Goal: Task Accomplishment & Management: Manage account settings

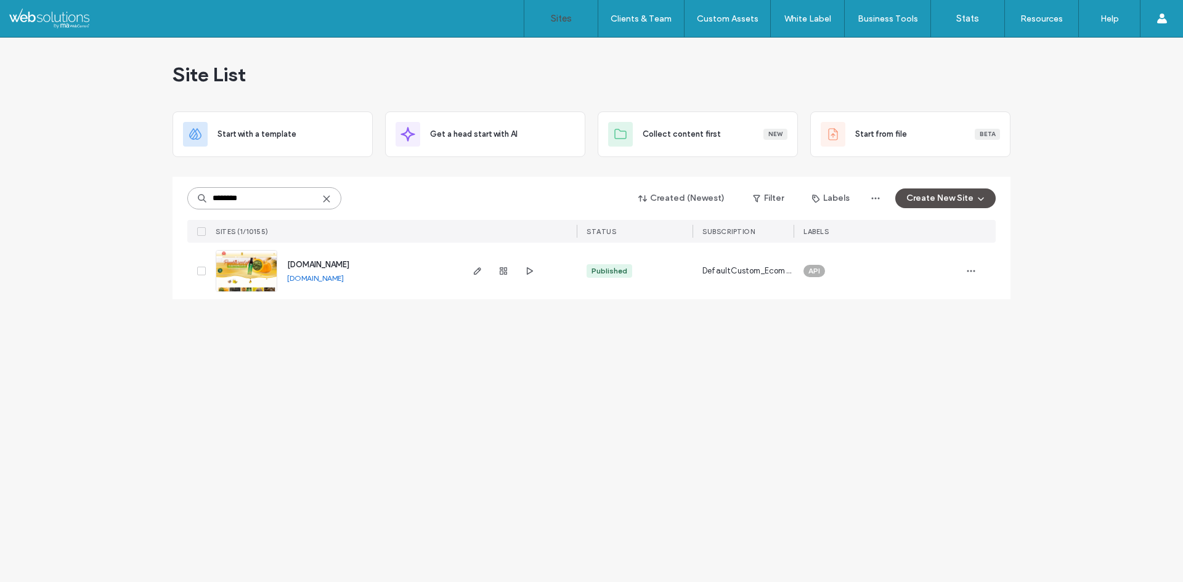
click at [301, 197] on input "********" at bounding box center [264, 198] width 154 height 22
paste input
type input "********"
click at [263, 196] on input "********" at bounding box center [264, 198] width 154 height 22
paste input
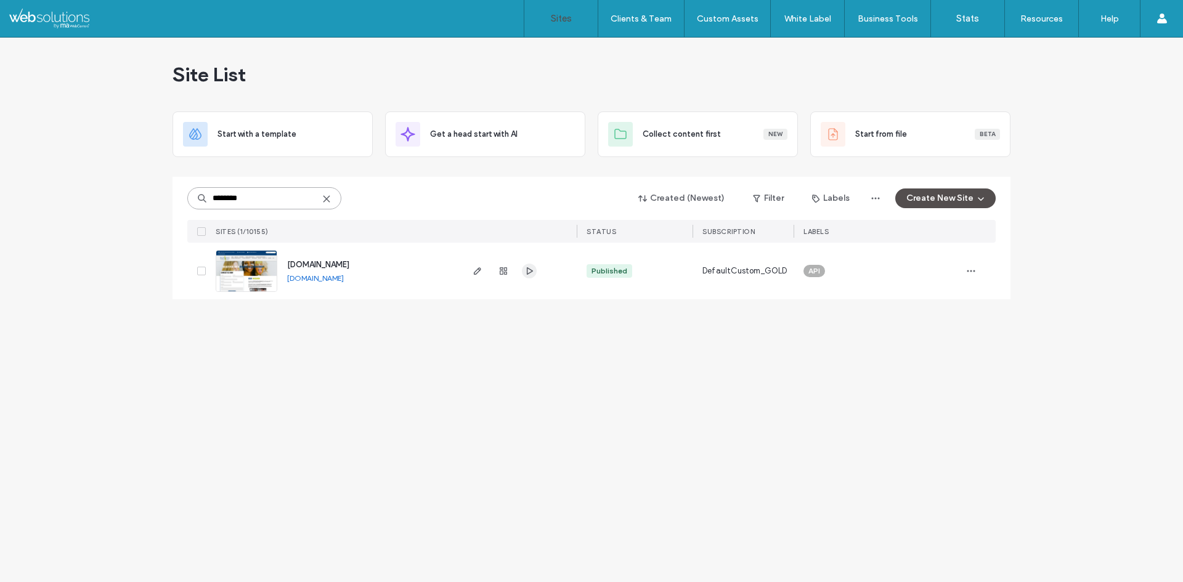
type input "********"
click at [272, 198] on input "********" at bounding box center [264, 198] width 154 height 22
click at [268, 194] on input "********" at bounding box center [264, 198] width 154 height 22
paste input
type input "********"
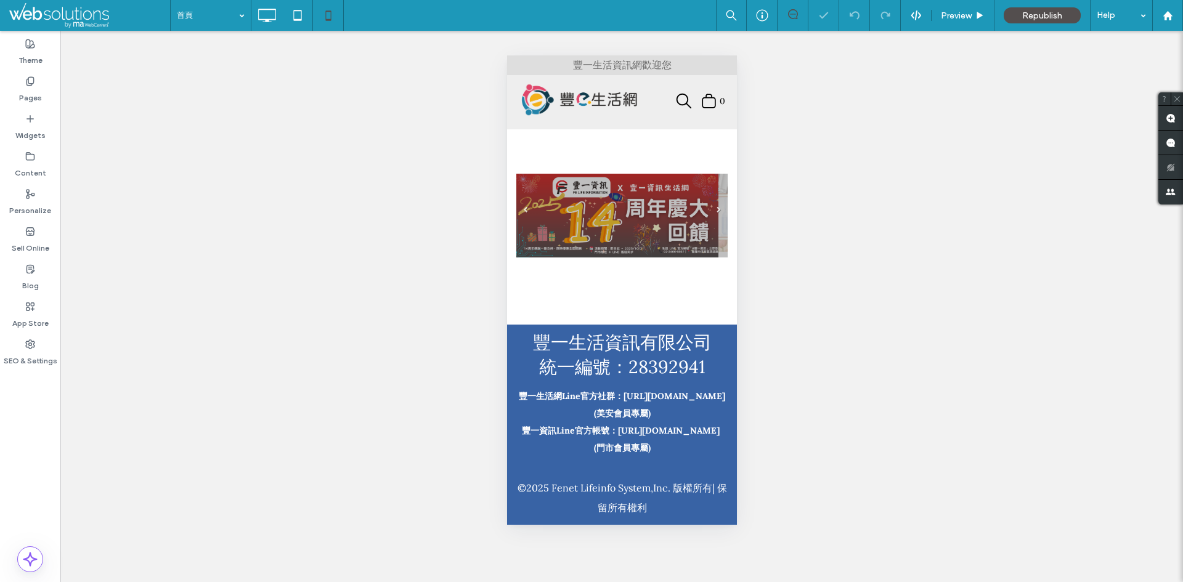
click at [626, 134] on span "Header" at bounding box center [622, 139] width 28 height 10
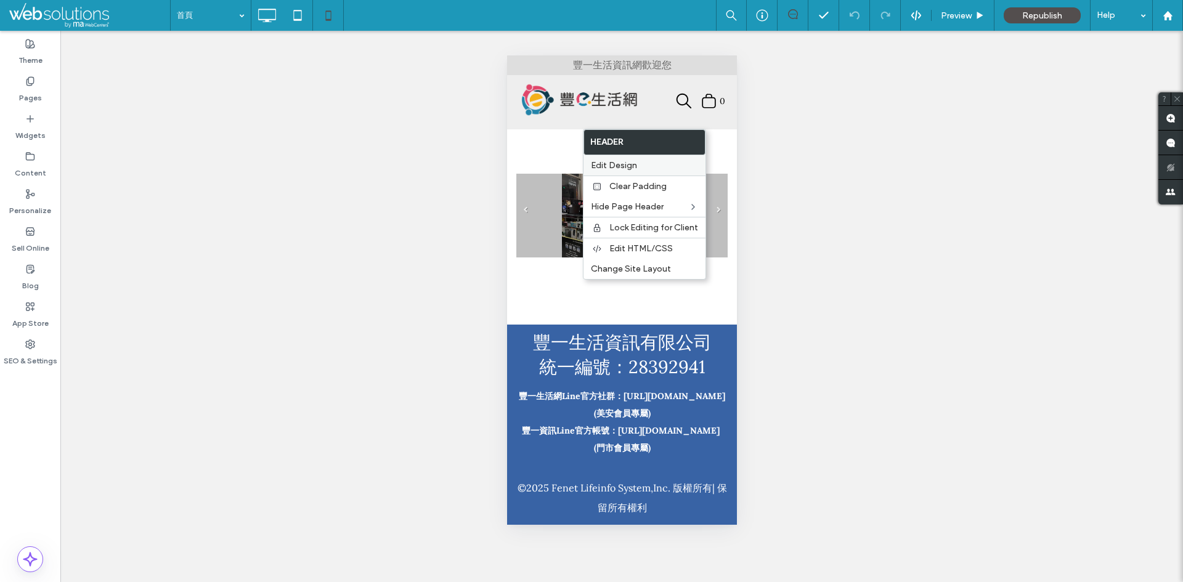
click at [634, 165] on span "Edit Design" at bounding box center [614, 165] width 46 height 10
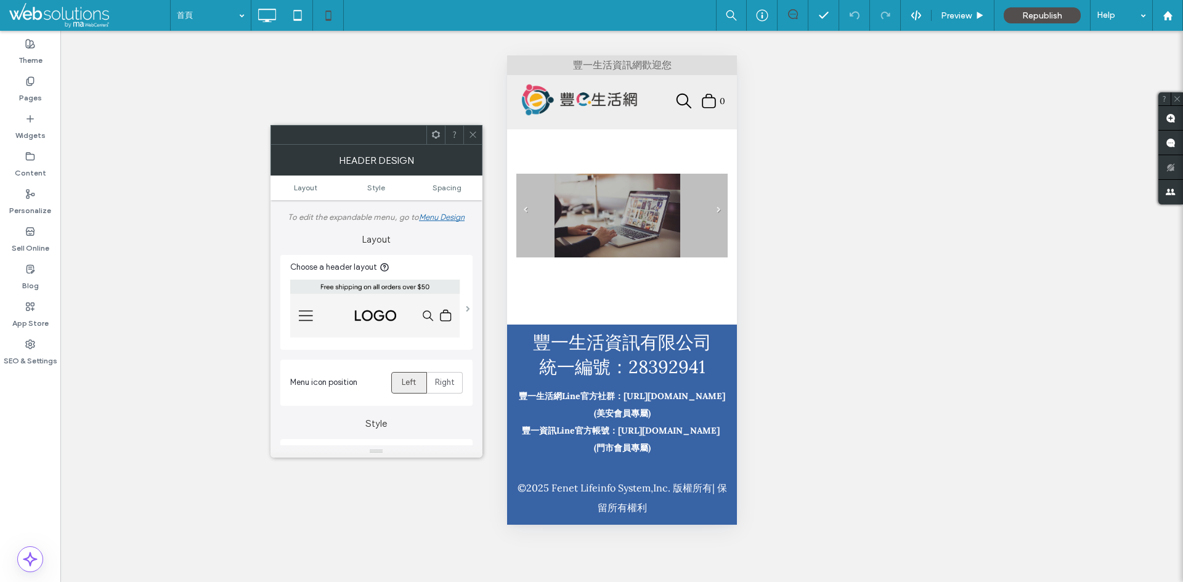
click at [466, 309] on span at bounding box center [468, 309] width 4 height 6
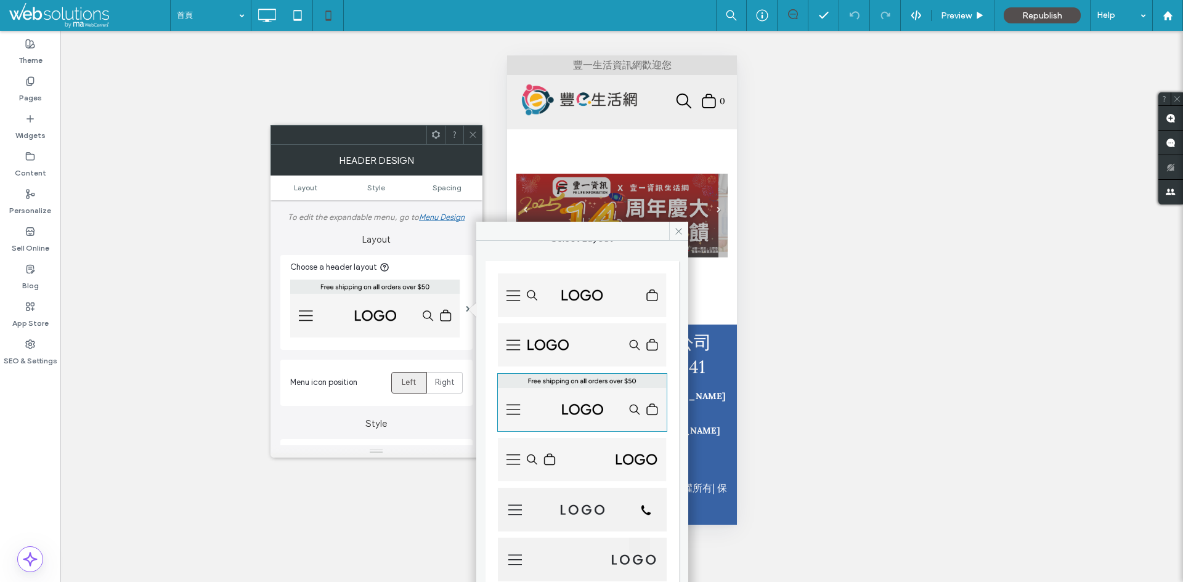
scroll to position [62, 0]
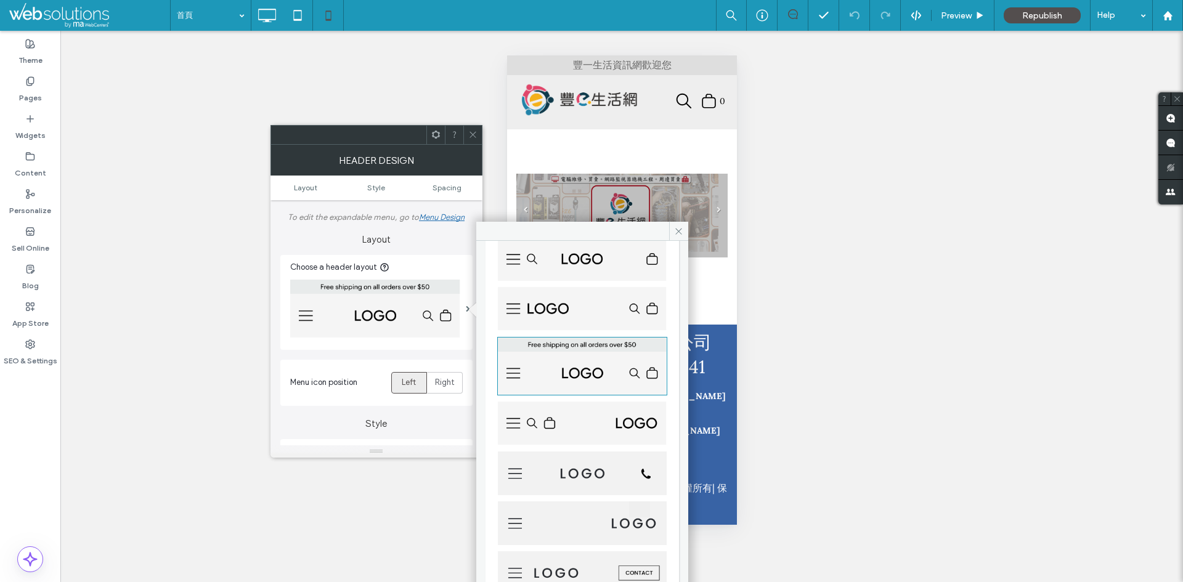
click at [475, 131] on icon at bounding box center [472, 134] width 9 height 9
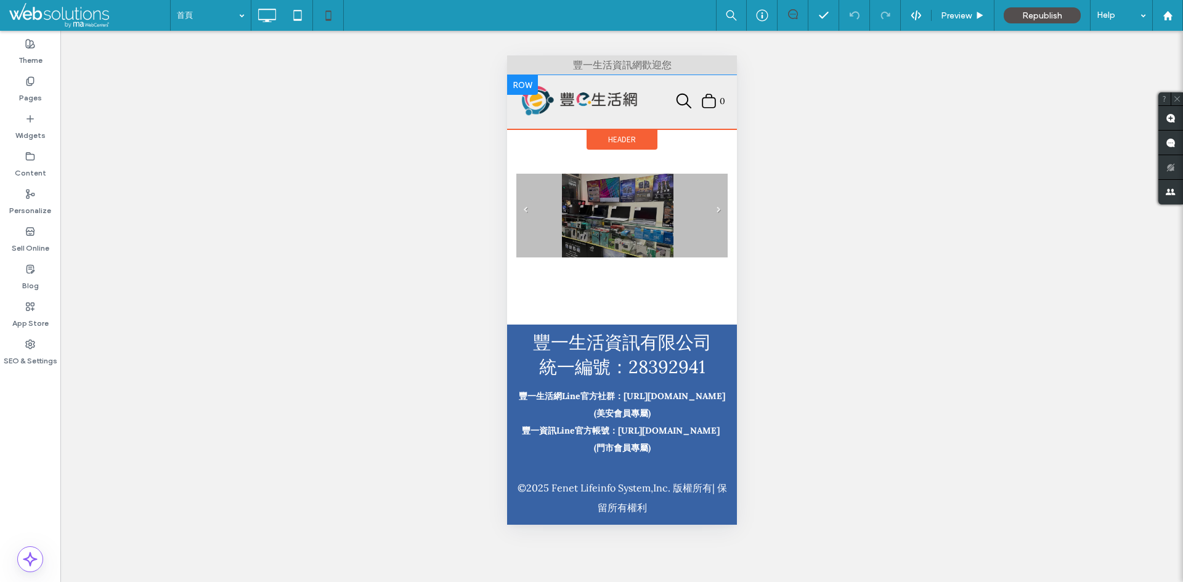
click at [525, 83] on div at bounding box center [522, 85] width 31 height 20
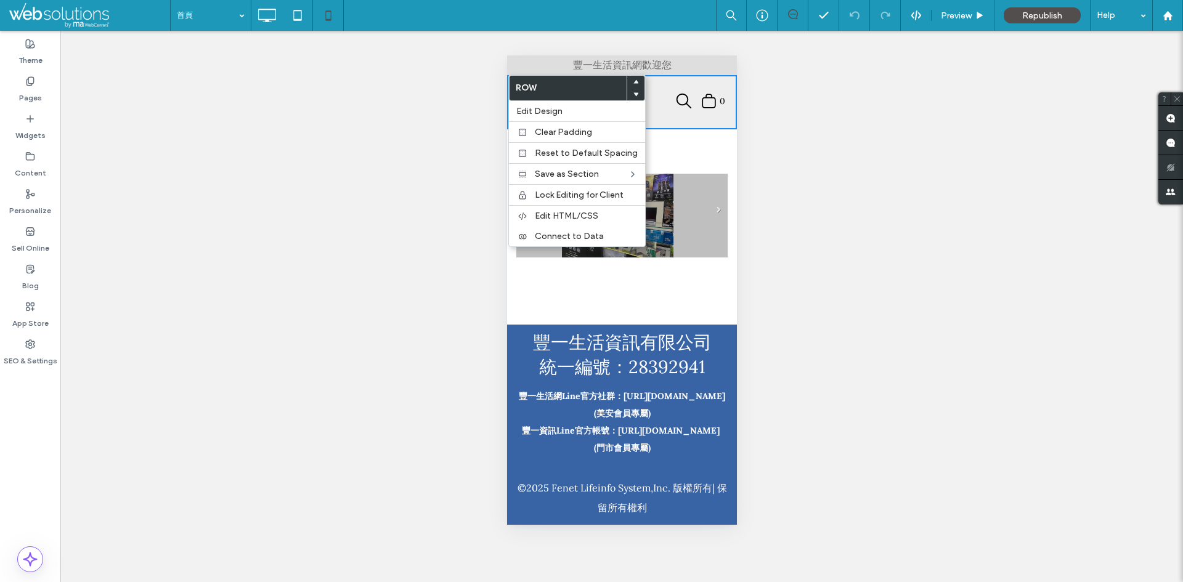
click at [607, 295] on div "幻燈片標題 在這裡寫下您的標題 按鈕 在這裡寫下您的標題 幻燈片標題 在這裡寫下您的標題 按鈕 幻燈片標題 在這裡寫下您的標題 按鈕 幻燈片標題 在這裡寫下您…" at bounding box center [622, 216] width 230 height 174
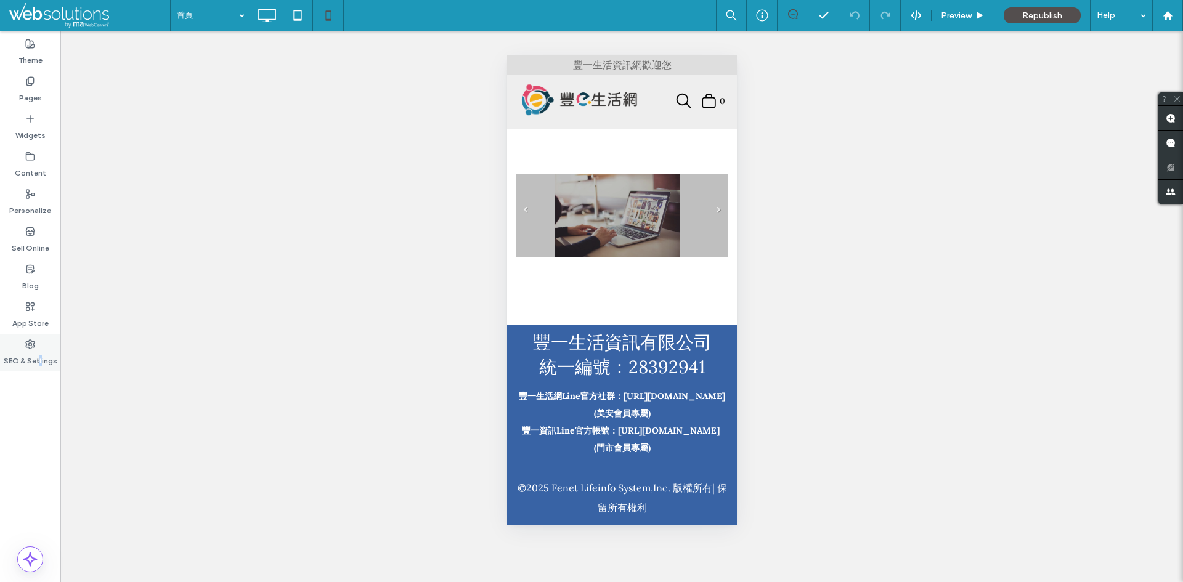
click at [41, 346] on div "SEO & Settings" at bounding box center [30, 353] width 60 height 38
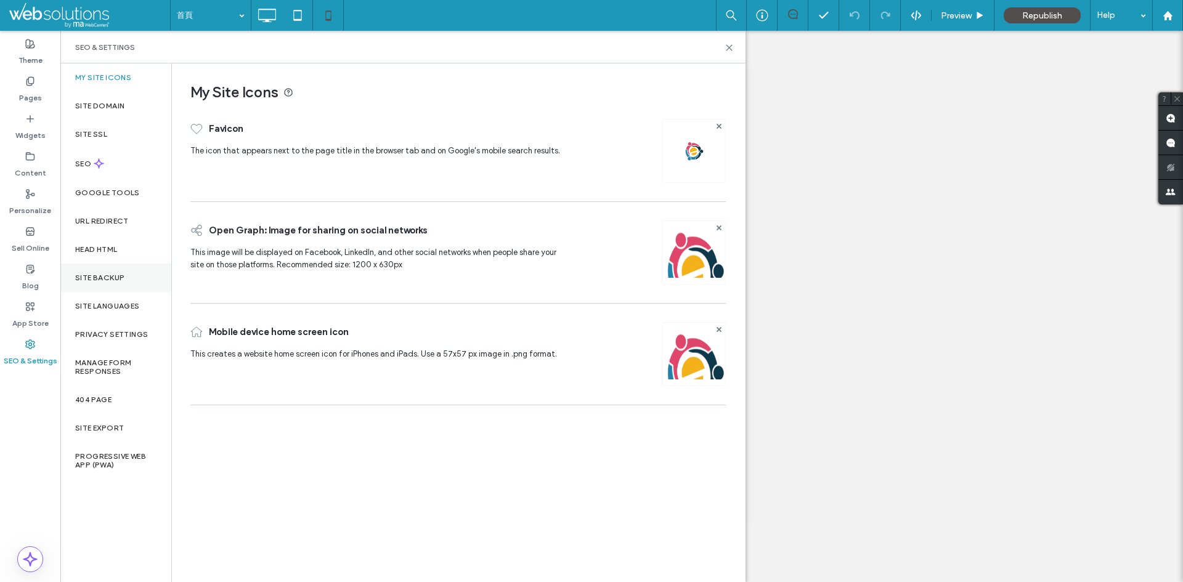
click at [108, 274] on label "Site Backup" at bounding box center [99, 278] width 49 height 9
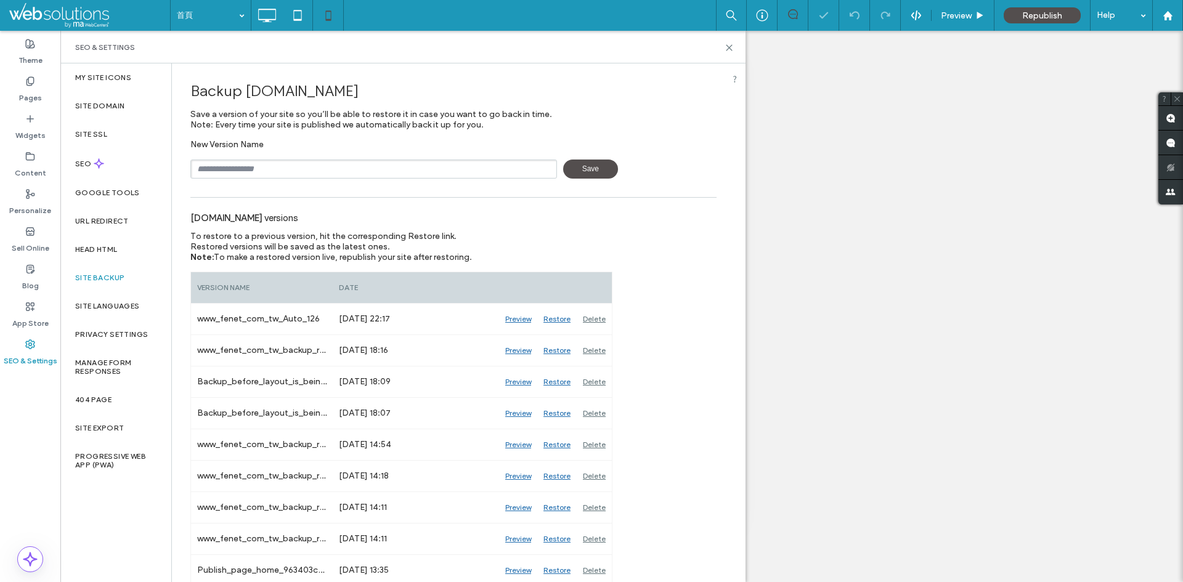
click at [232, 170] on input "text" at bounding box center [373, 169] width 367 height 19
type input "**********"
click at [731, 43] on icon at bounding box center [729, 47] width 9 height 9
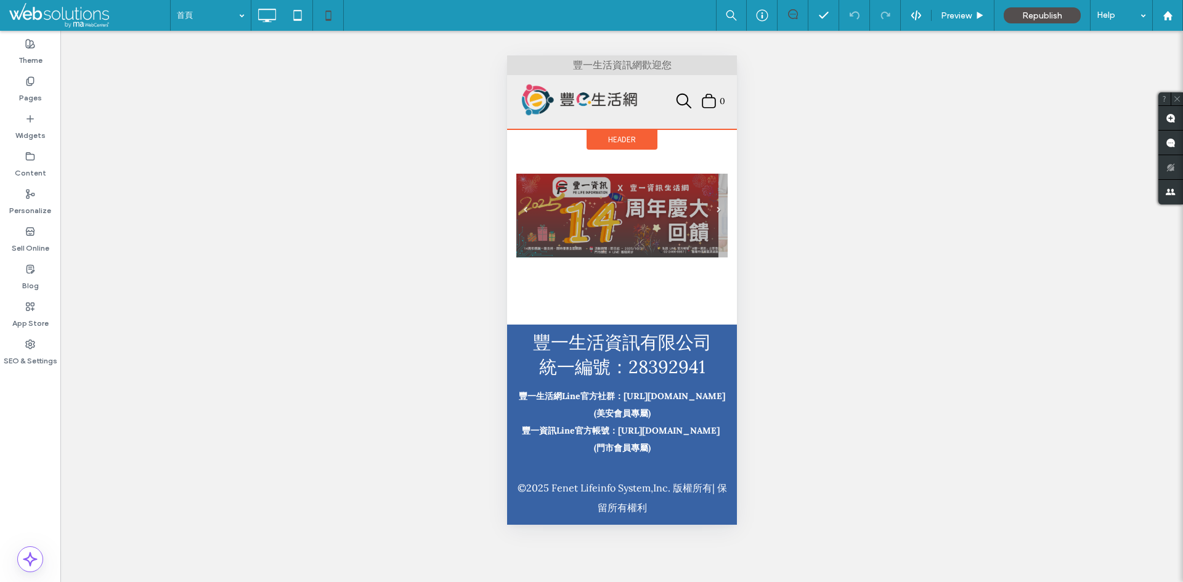
click at [608, 134] on span "Header" at bounding box center [622, 139] width 28 height 10
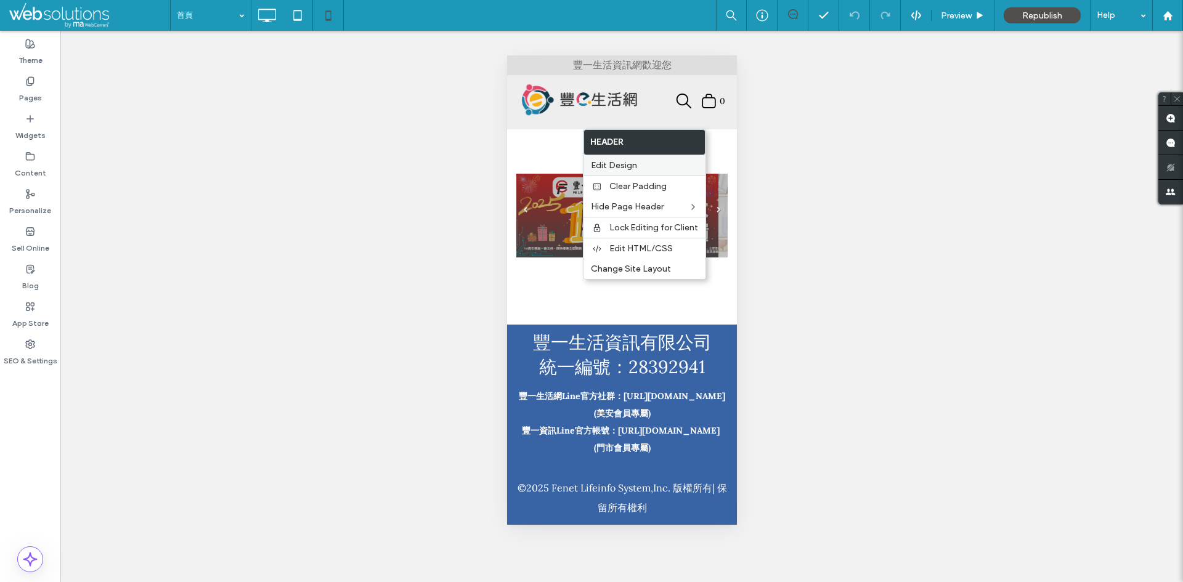
click at [630, 163] on span "Edit Design" at bounding box center [614, 165] width 46 height 10
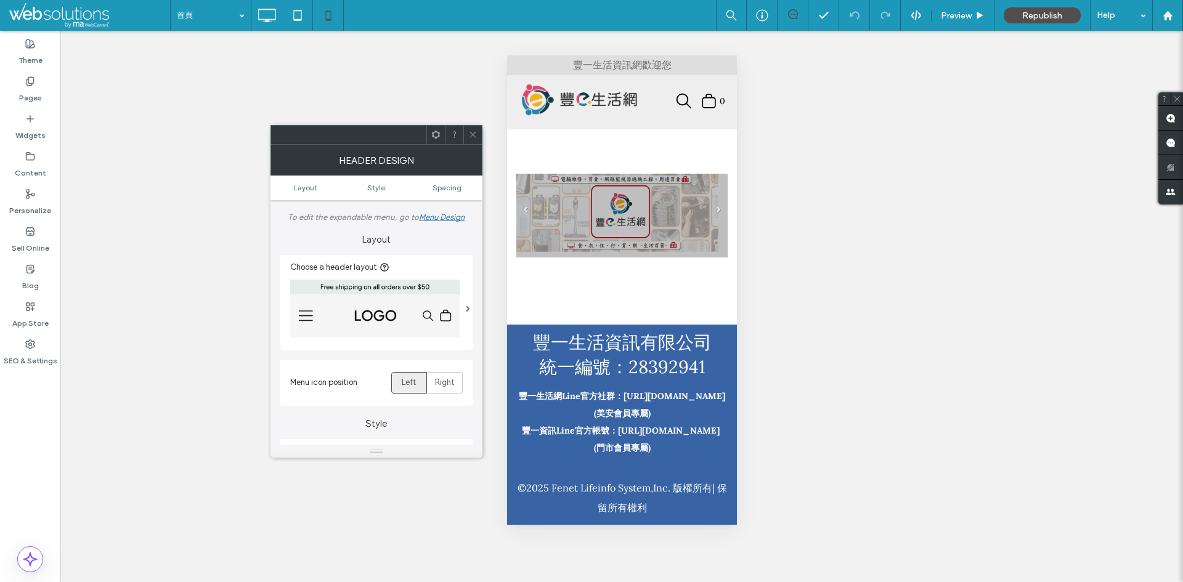
click at [439, 313] on img at bounding box center [375, 309] width 170 height 58
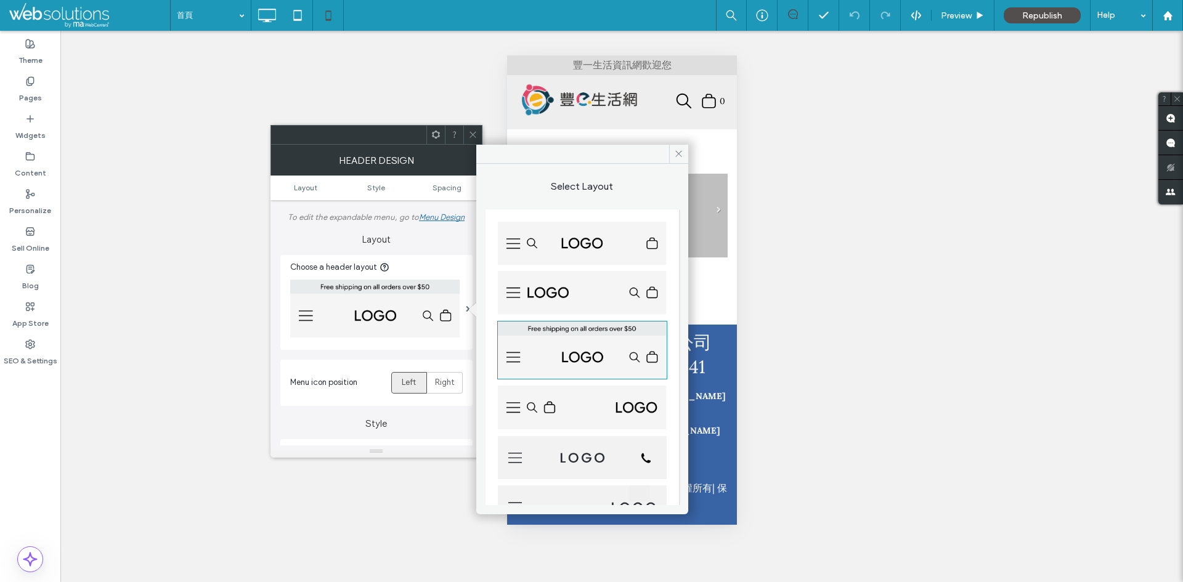
click at [594, 339] on img at bounding box center [582, 350] width 170 height 59
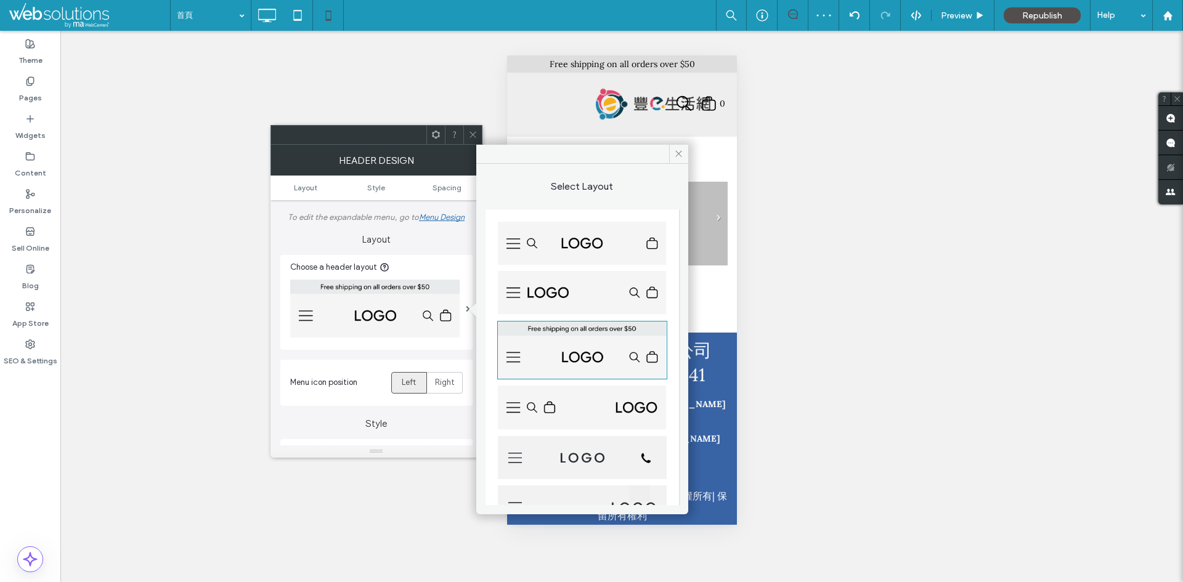
click at [472, 130] on icon at bounding box center [472, 134] width 9 height 9
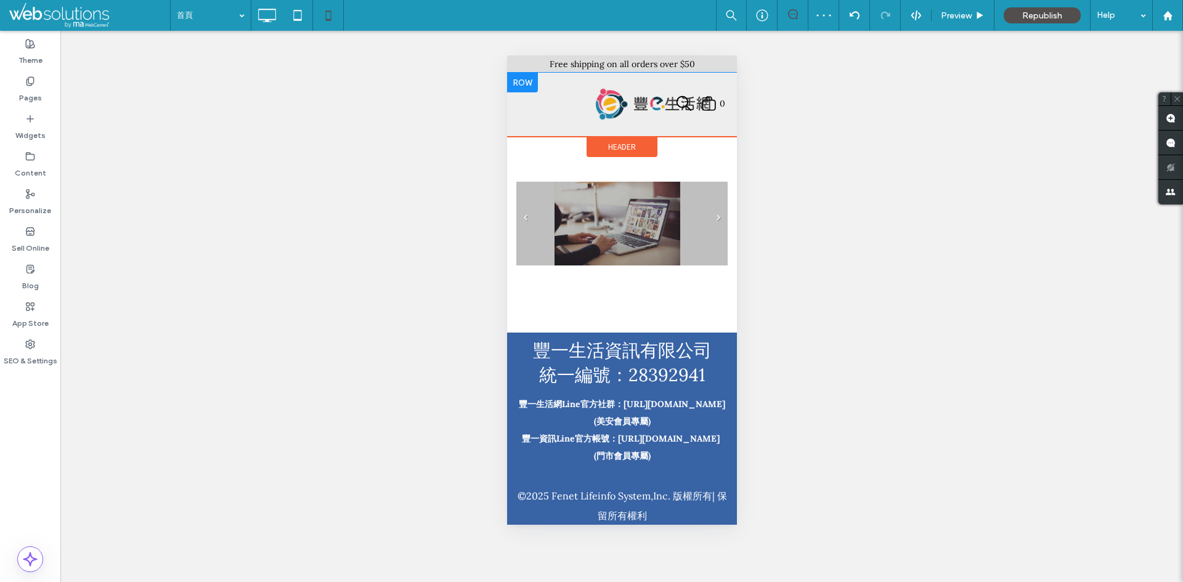
click at [523, 108] on div at bounding box center [582, 101] width 151 height 39
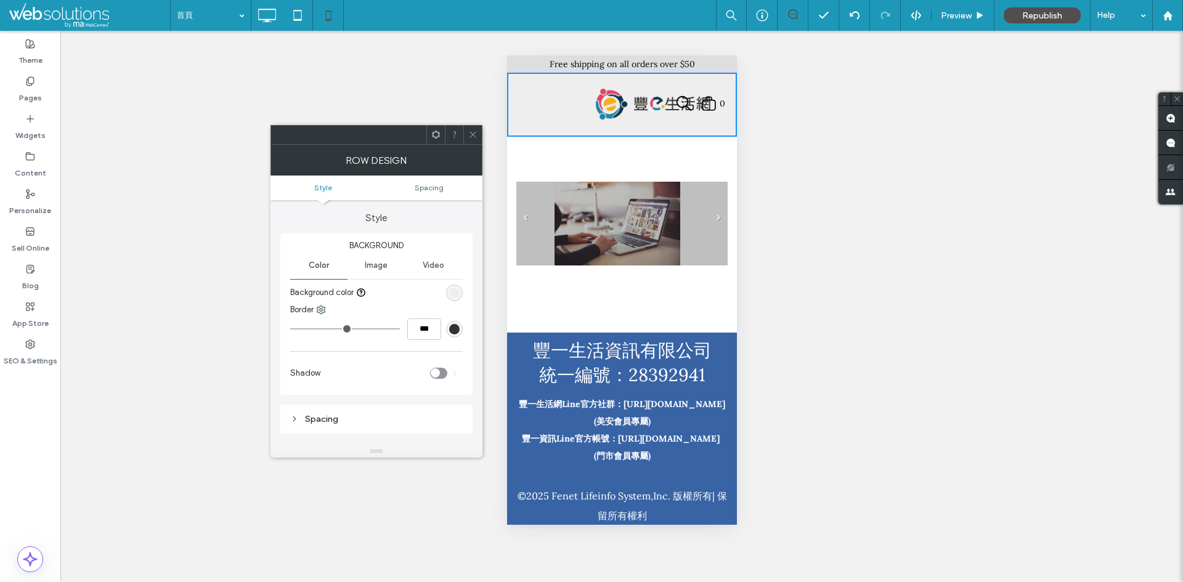
click at [475, 131] on icon at bounding box center [472, 134] width 9 height 9
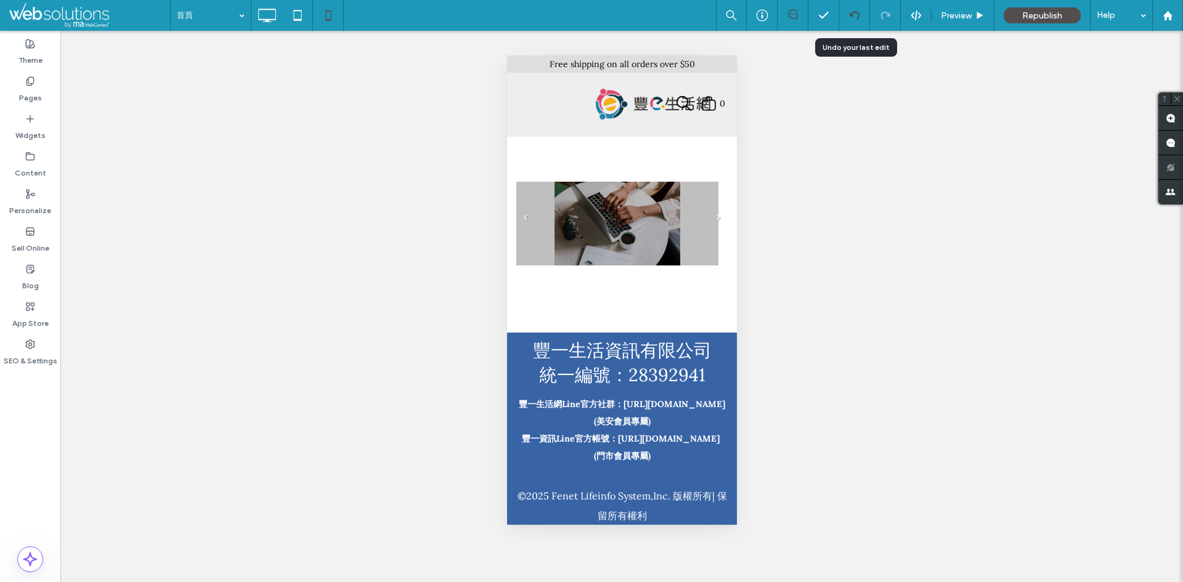
click at [848, 14] on div at bounding box center [855, 15] width 30 height 10
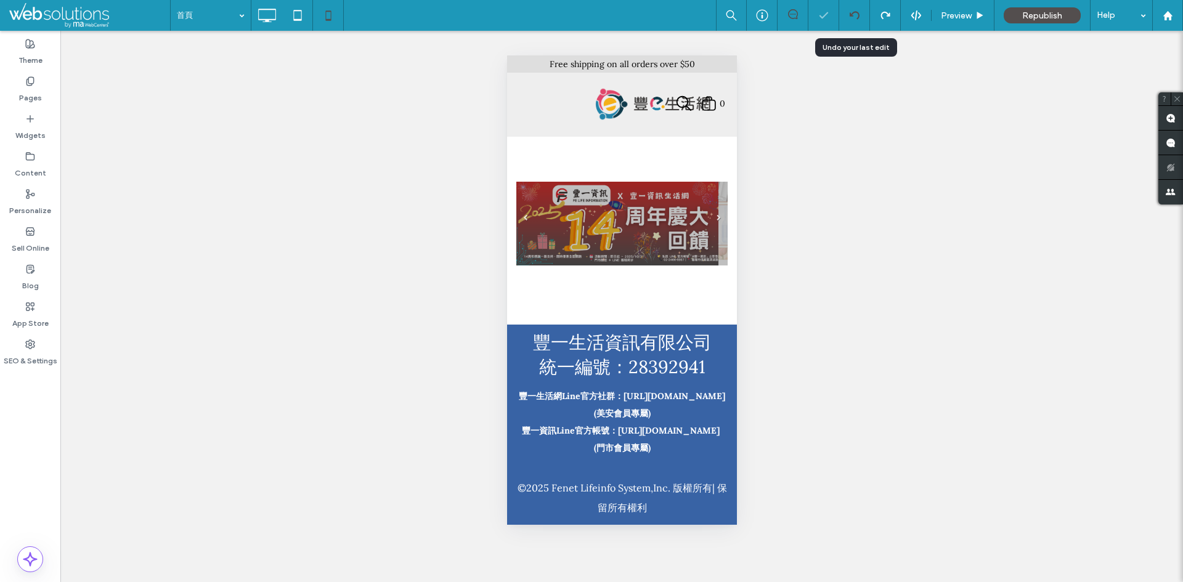
scroll to position [0, 0]
click at [853, 14] on use at bounding box center [854, 15] width 10 height 8
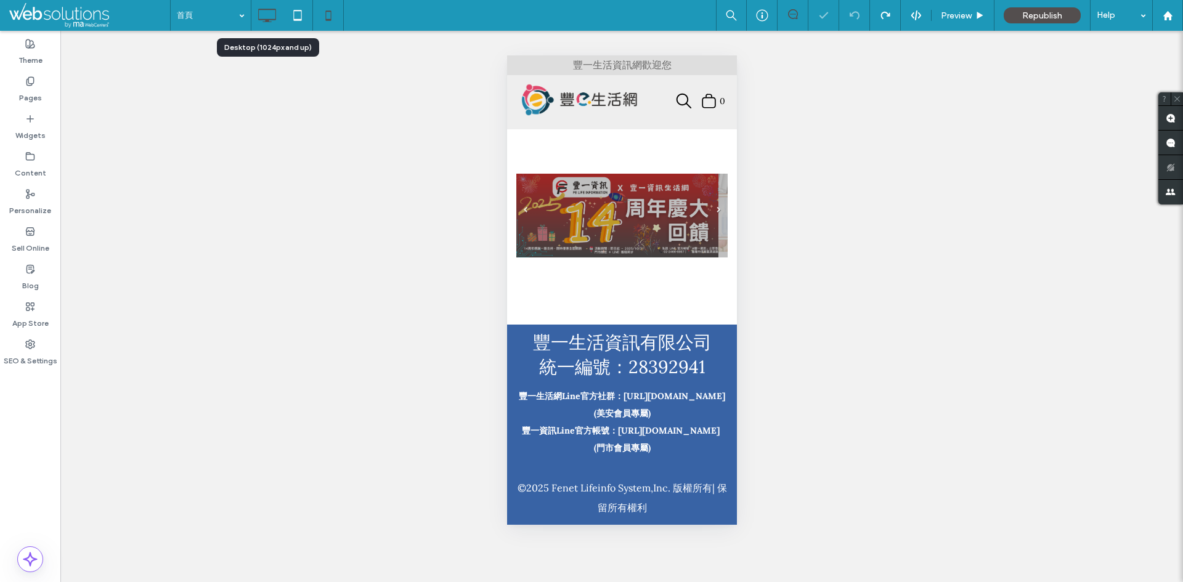
click at [268, 21] on use at bounding box center [268, 16] width 18 height 14
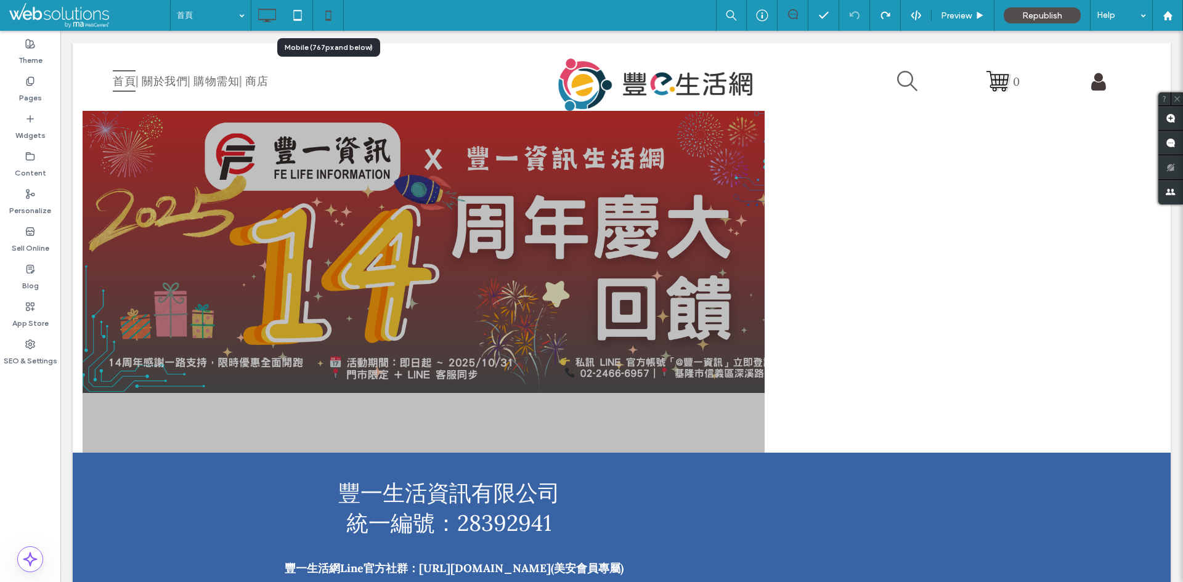
click at [335, 9] on icon at bounding box center [328, 15] width 25 height 25
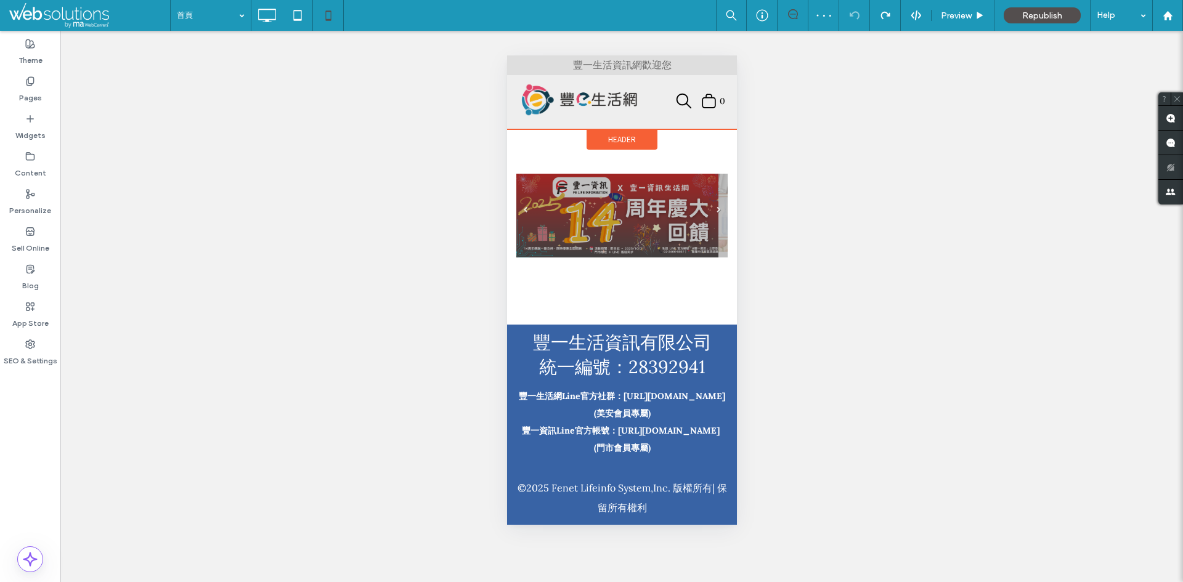
click at [621, 139] on span "Header" at bounding box center [622, 139] width 28 height 10
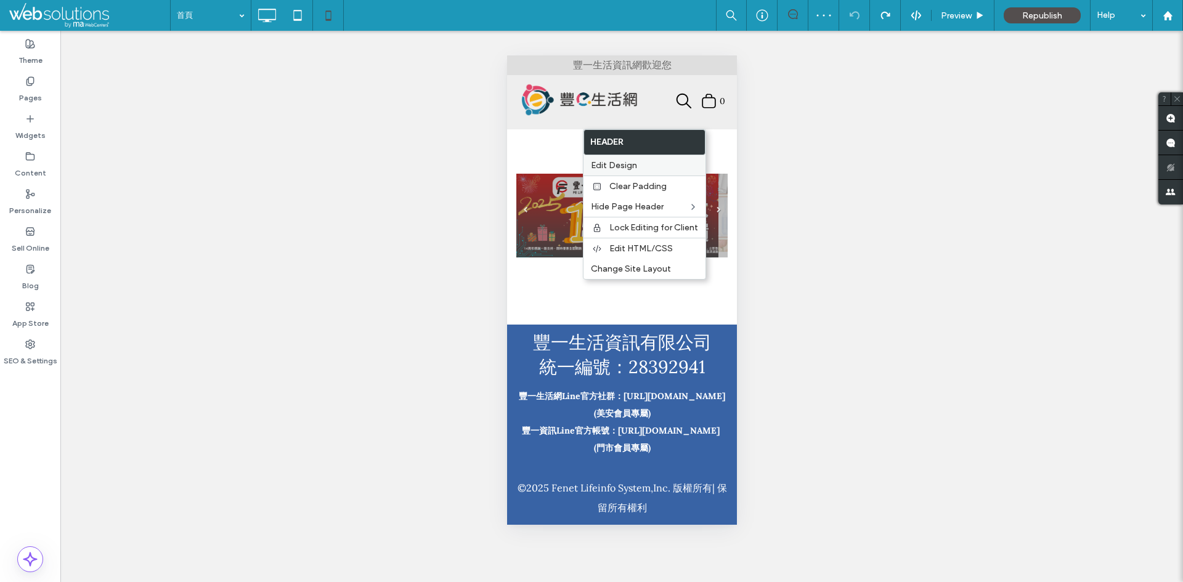
click at [637, 164] on label "Edit Design" at bounding box center [644, 165] width 107 height 10
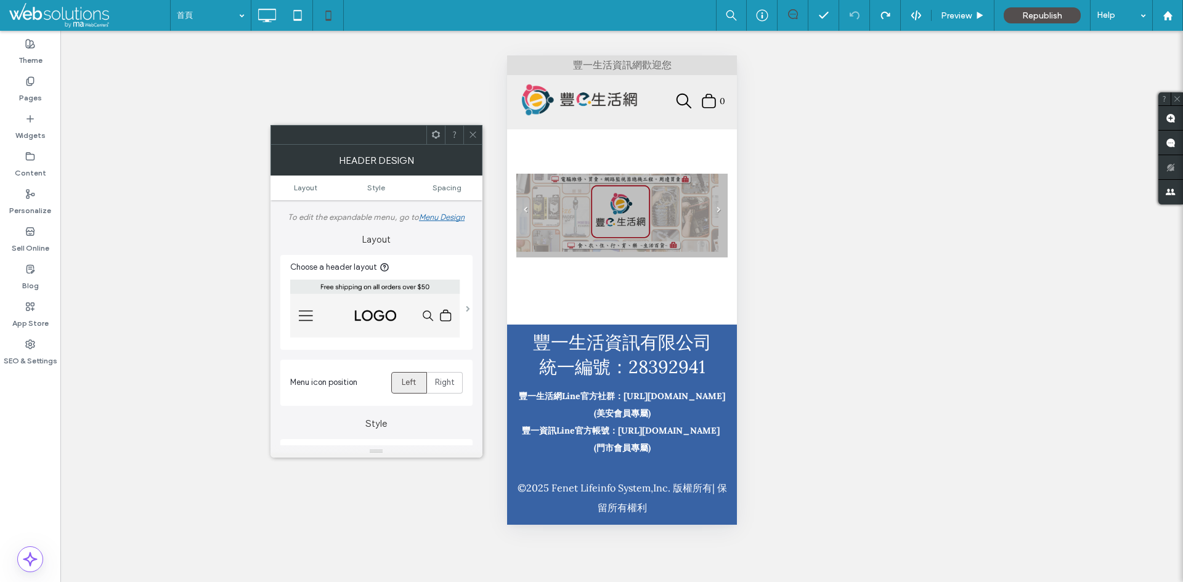
click at [470, 308] on span at bounding box center [468, 309] width 4 height 6
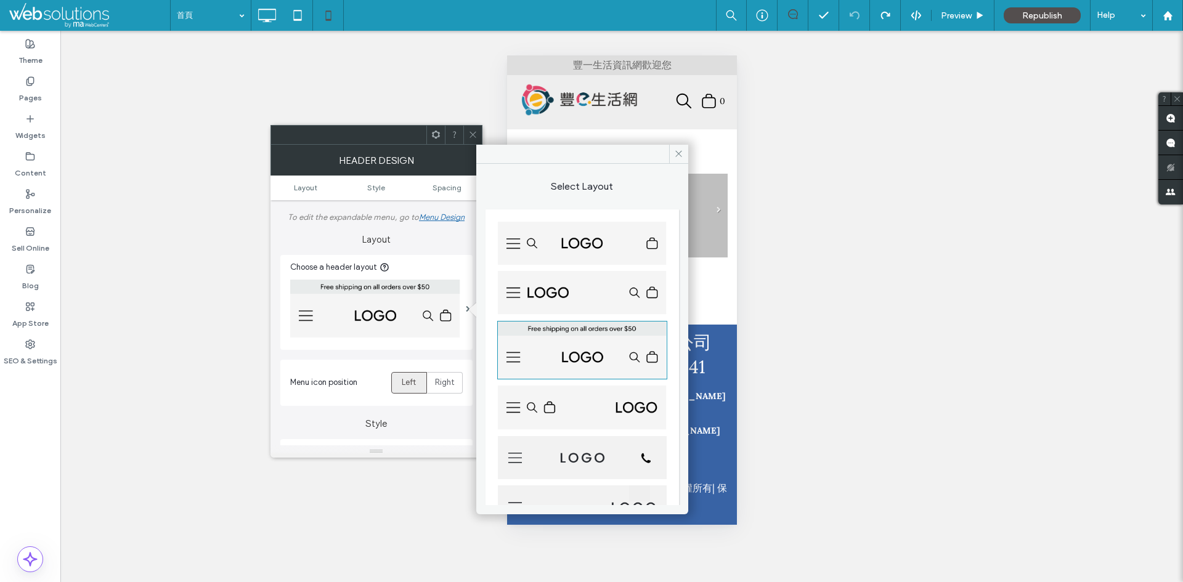
click at [601, 288] on img at bounding box center [582, 293] width 169 height 44
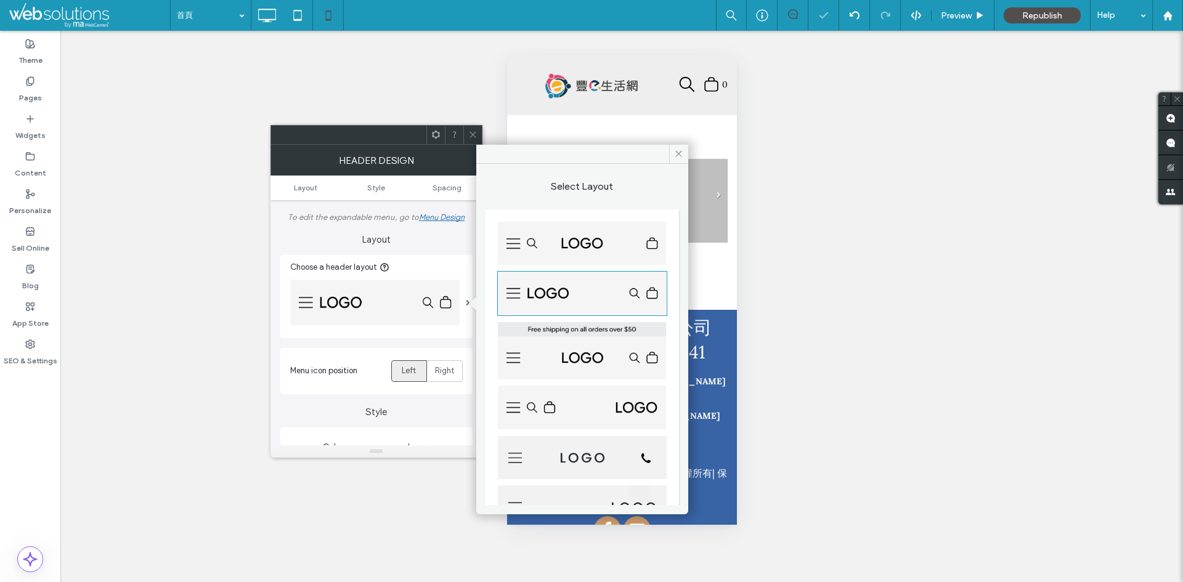
click at [474, 133] on icon at bounding box center [472, 134] width 9 height 9
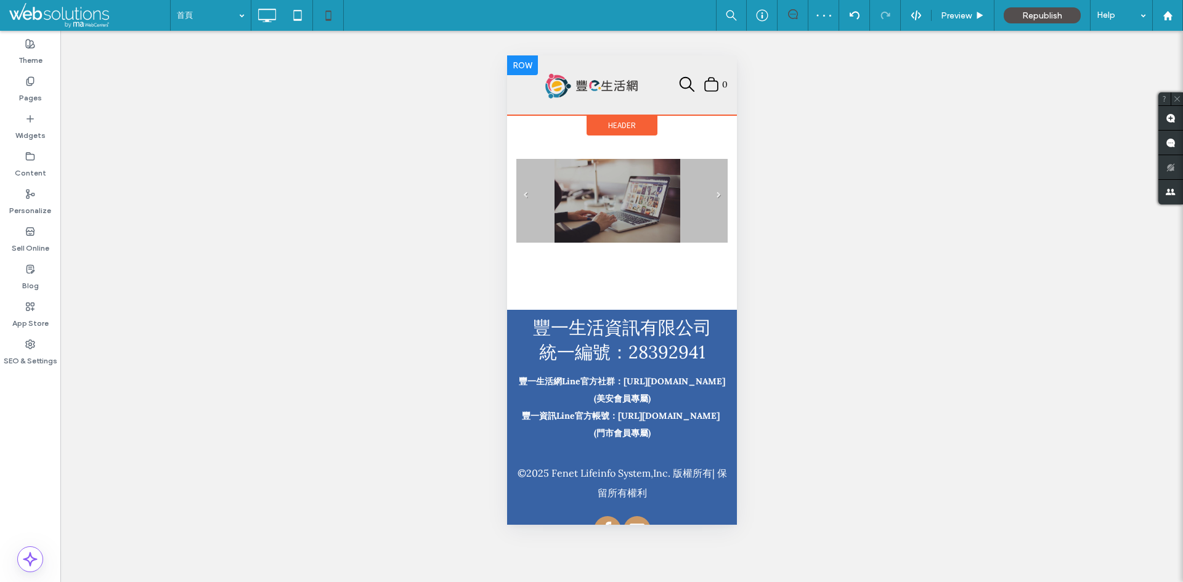
click at [525, 86] on div at bounding box center [576, 85] width 127 height 29
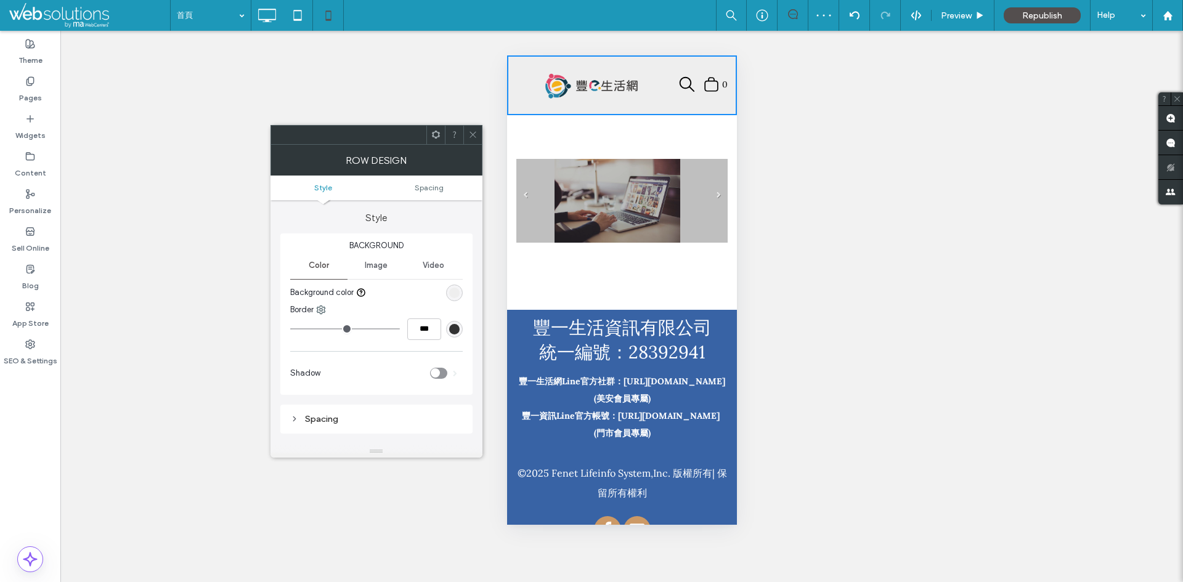
click at [524, 87] on div at bounding box center [576, 85] width 127 height 29
click at [478, 133] on div at bounding box center [473, 135] width 18 height 18
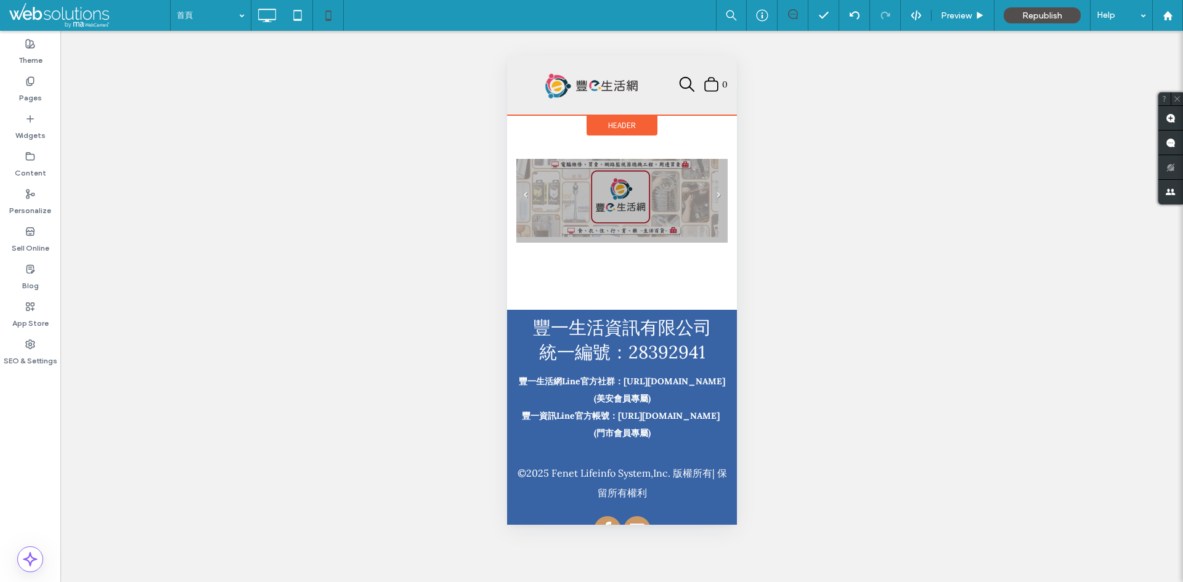
click at [623, 121] on span "Header" at bounding box center [622, 125] width 28 height 10
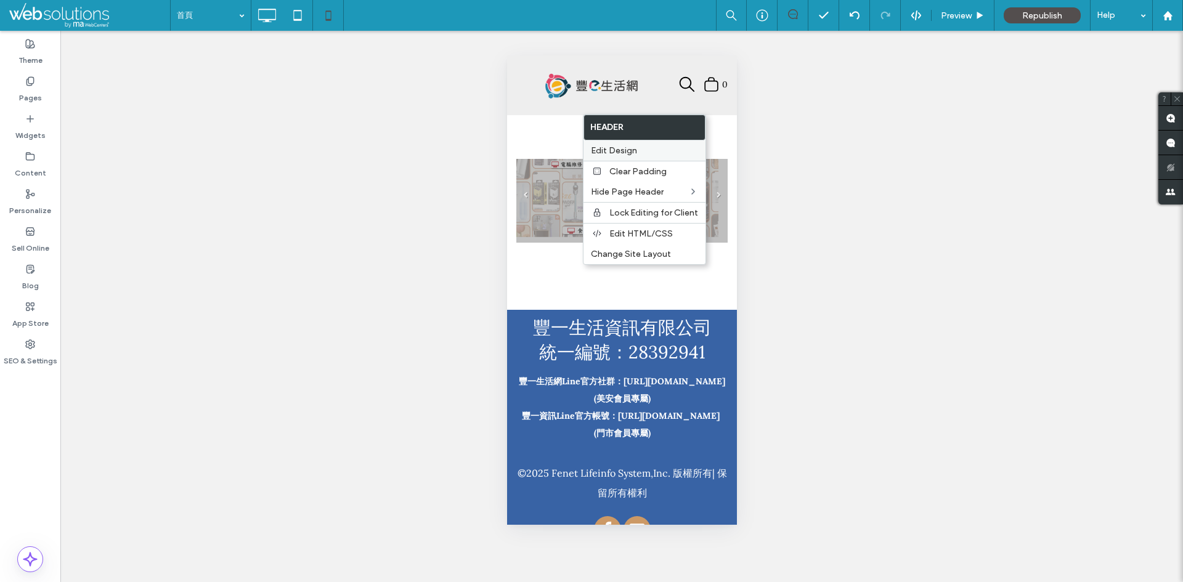
click at [632, 148] on span "Edit Design" at bounding box center [614, 150] width 46 height 10
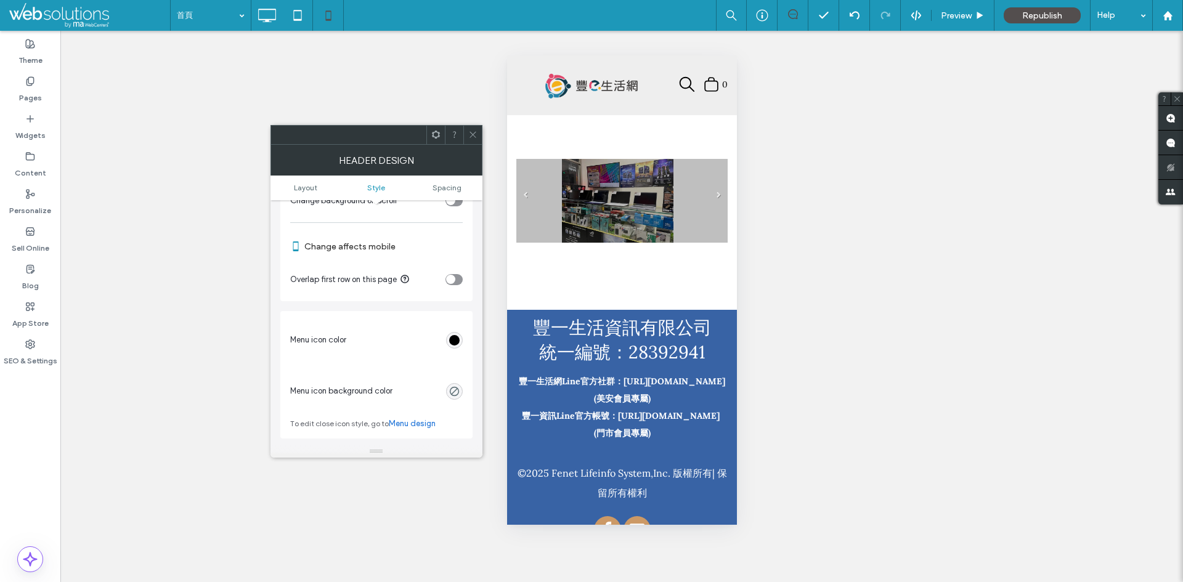
scroll to position [431, 0]
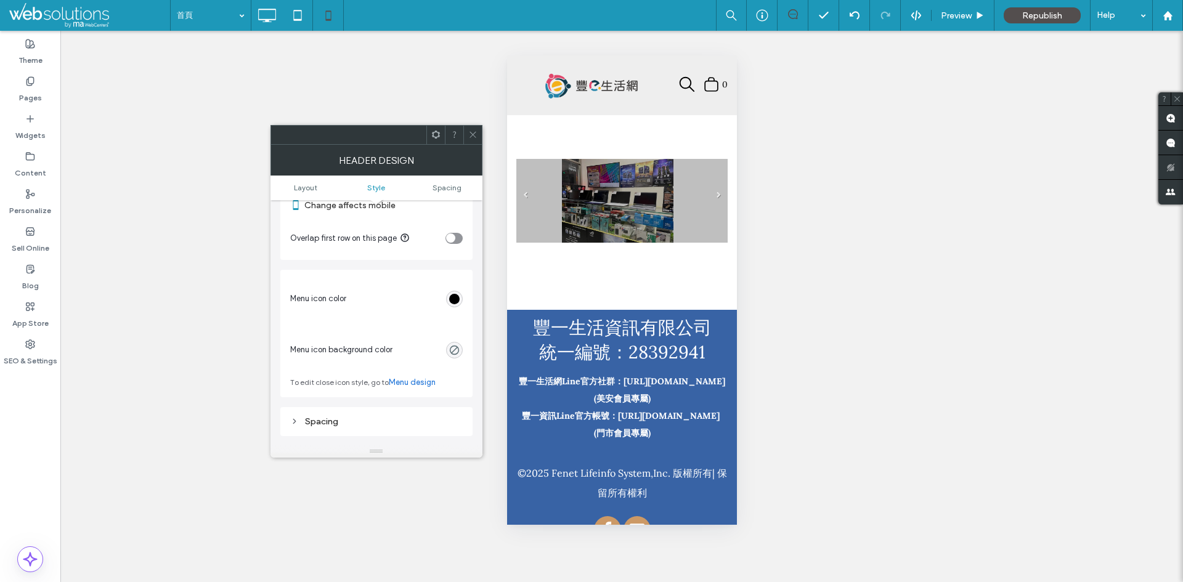
click at [456, 298] on div "rgb(0, 0, 0)" at bounding box center [454, 299] width 10 height 10
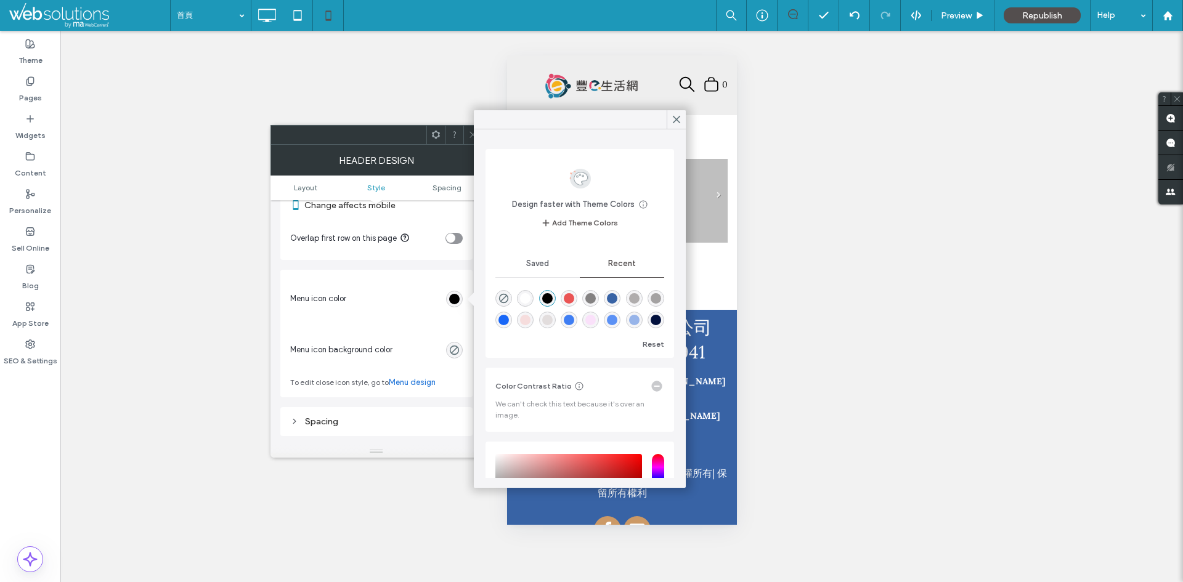
click at [574, 317] on div "rgba(63, 126, 243, 1)" at bounding box center [569, 320] width 10 height 10
type input "*******"
click at [470, 136] on icon at bounding box center [472, 134] width 9 height 9
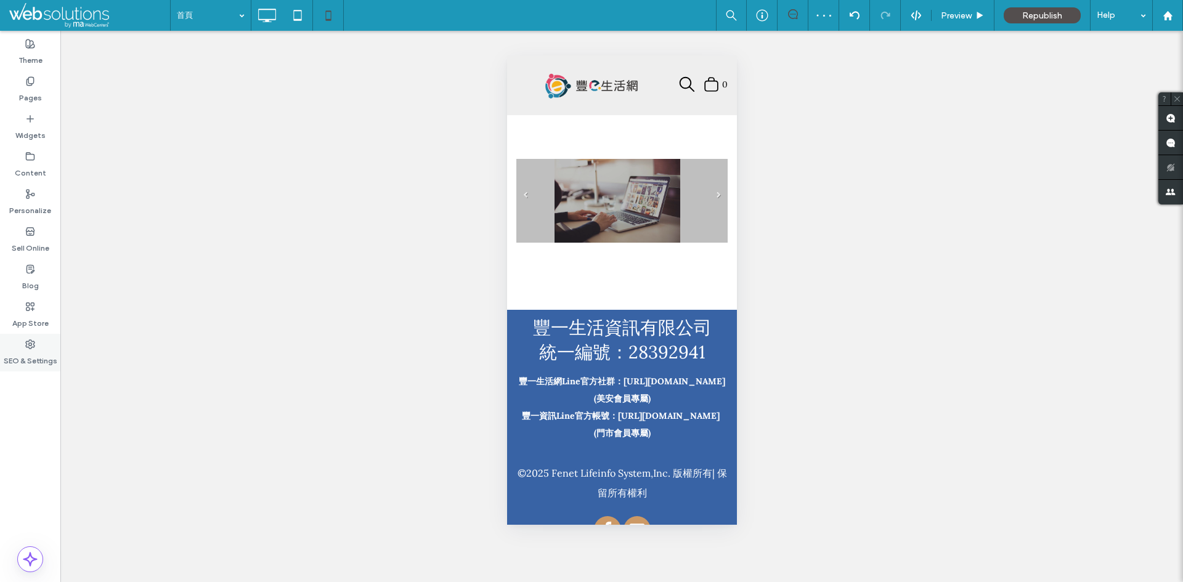
click at [38, 361] on label "SEO & Settings" at bounding box center [31, 357] width 54 height 17
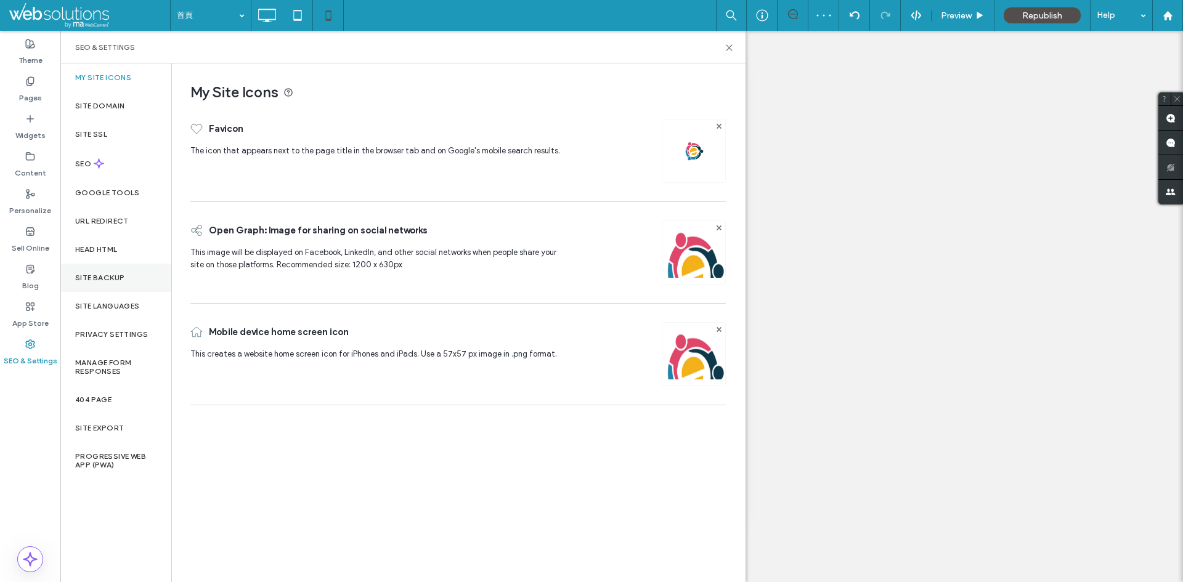
click at [125, 282] on label "Site Backup" at bounding box center [99, 278] width 49 height 9
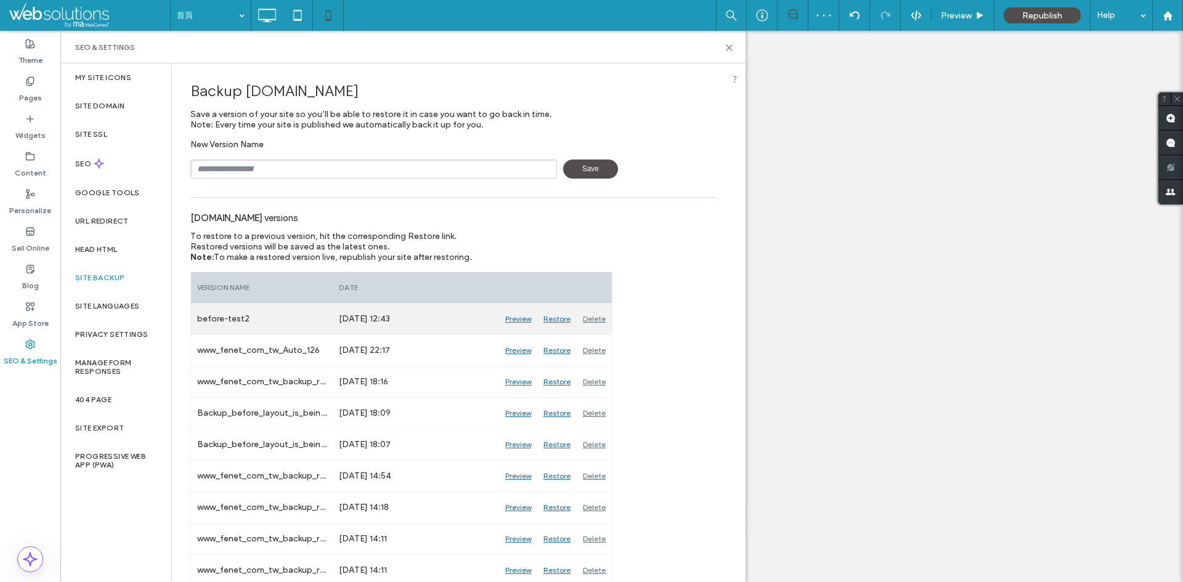
click at [554, 321] on div "Restore" at bounding box center [556, 319] width 39 height 31
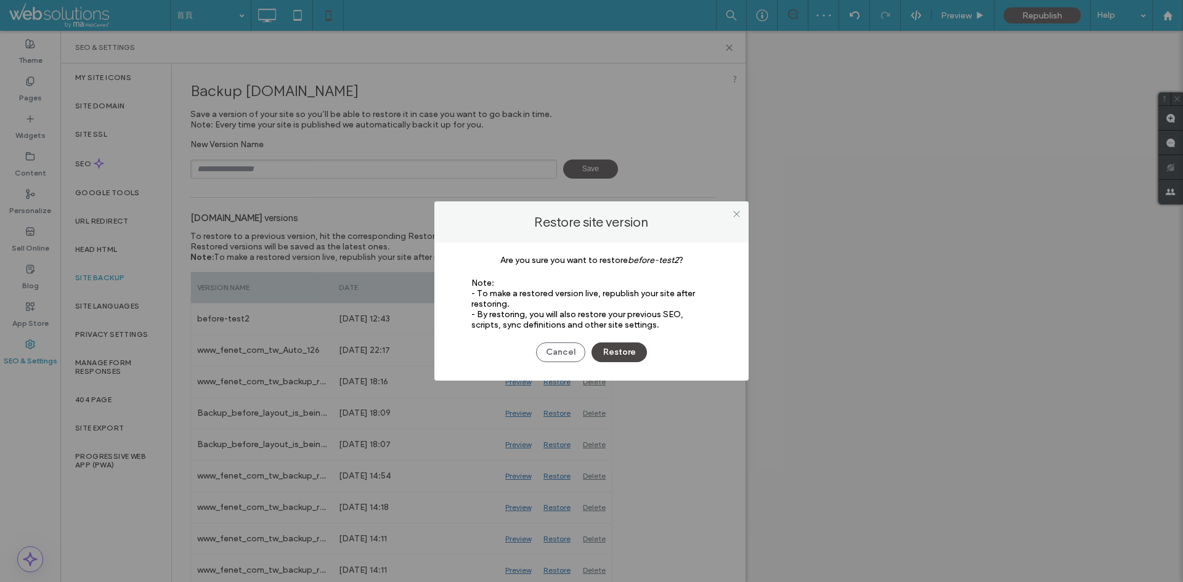
click at [608, 346] on button "Restore" at bounding box center [619, 353] width 55 height 20
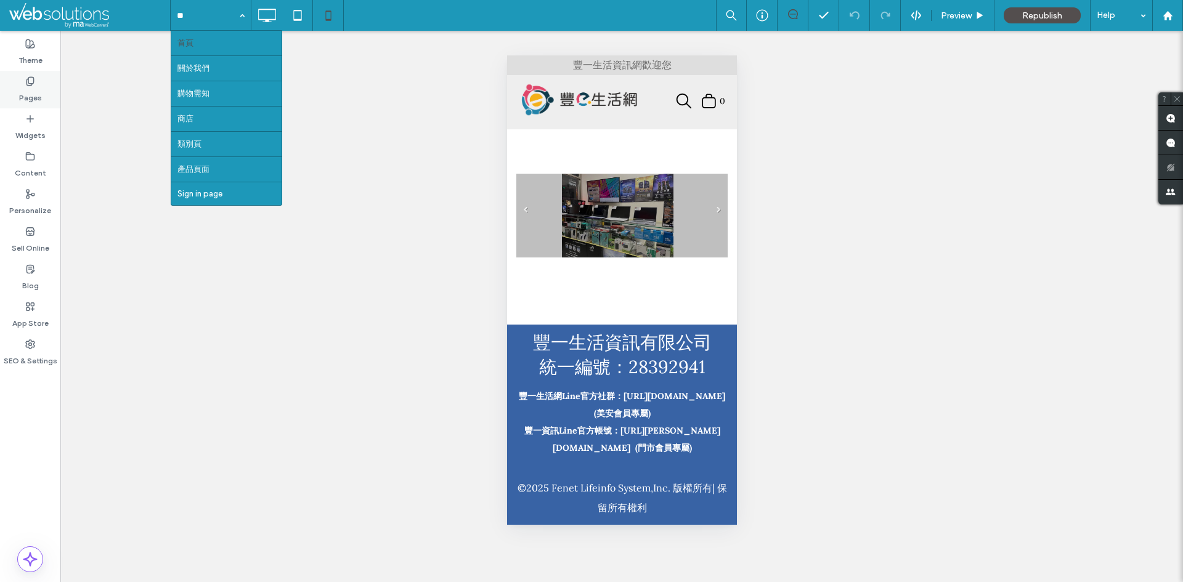
click at [32, 81] on icon at bounding box center [30, 81] width 10 height 10
